Goal: Task Accomplishment & Management: Use online tool/utility

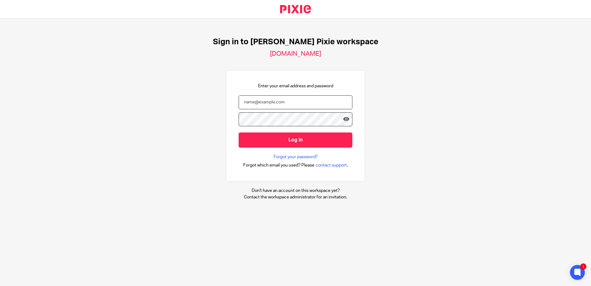
click at [291, 101] on input "email" at bounding box center [296, 102] width 114 height 14
type input "skinsey@menzies.co.uk"
click at [239, 132] on input "Log in" at bounding box center [296, 139] width 114 height 15
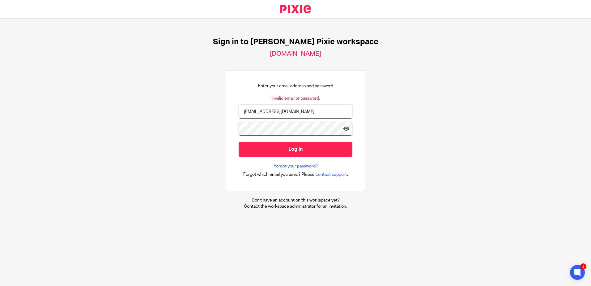
click at [239, 142] on input "Log in" at bounding box center [296, 149] width 114 height 15
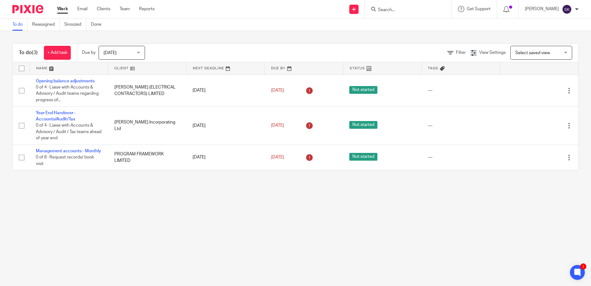
click at [131, 53] on span "Today" at bounding box center [120, 52] width 33 height 13
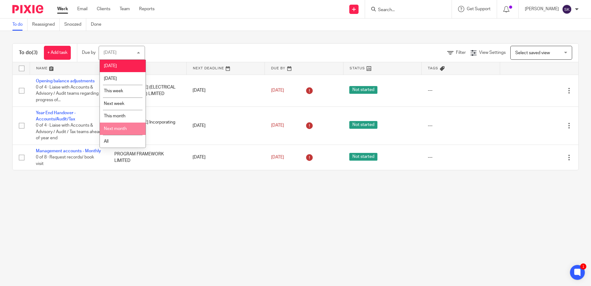
click at [125, 131] on li "Next month" at bounding box center [123, 128] width 46 height 13
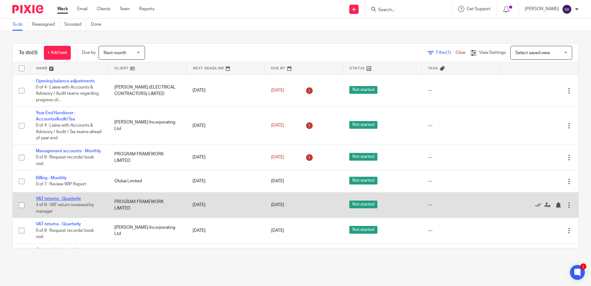
click at [65, 201] on link "VAT returns - Quarterly" at bounding box center [58, 198] width 45 height 4
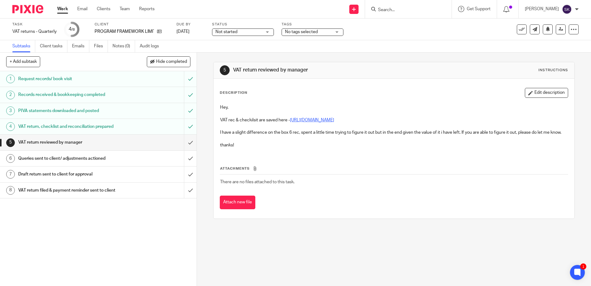
click at [334, 120] on link "[URL][DOMAIN_NAME]" at bounding box center [312, 120] width 44 height 4
